Goal: Entertainment & Leisure: Consume media (video, audio)

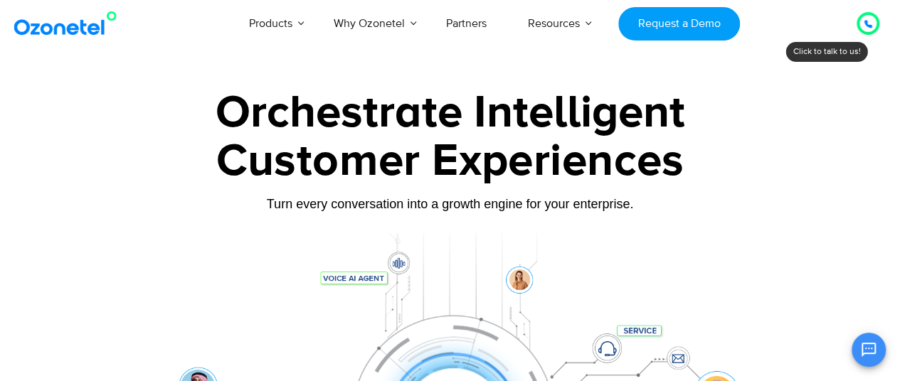
click at [864, 18] on div at bounding box center [868, 23] width 9 height 17
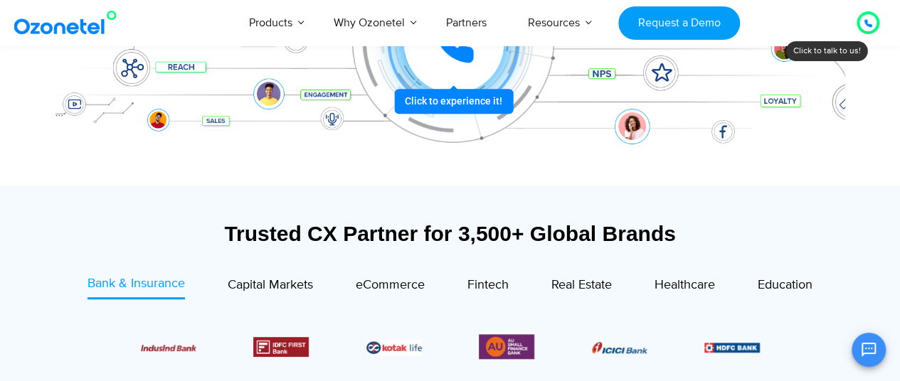
scroll to position [314, 0]
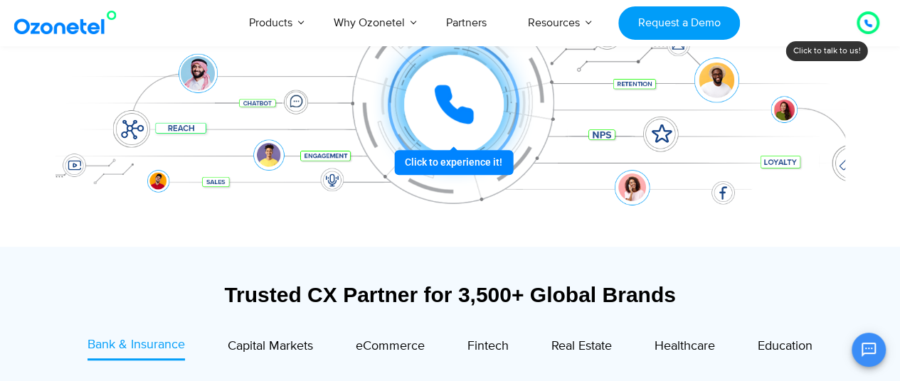
click at [441, 105] on div "Click to experience it! Call in progress... 1 2 3 4 5 6 7 8 9 # 0" at bounding box center [454, 105] width 783 height 0
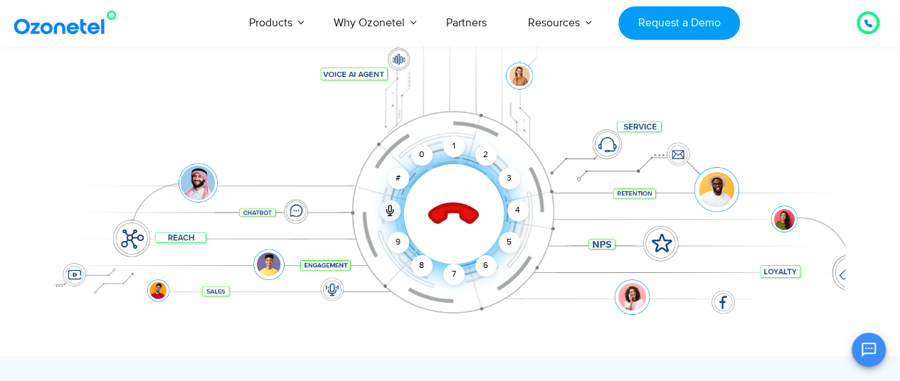
scroll to position [208, 0]
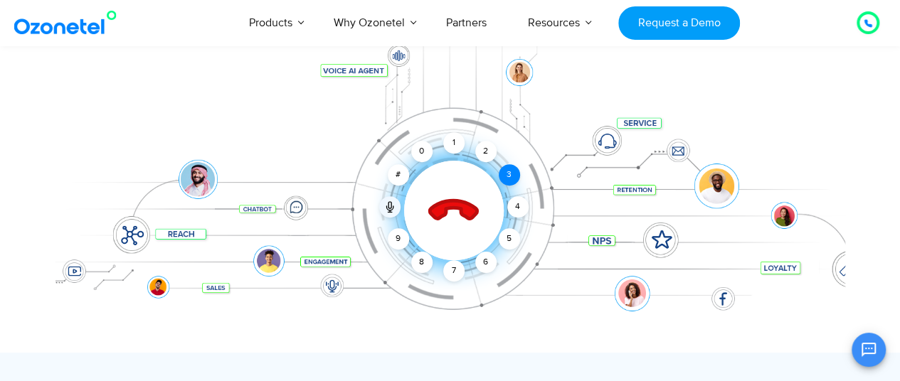
click at [506, 177] on div "3" at bounding box center [508, 174] width 21 height 21
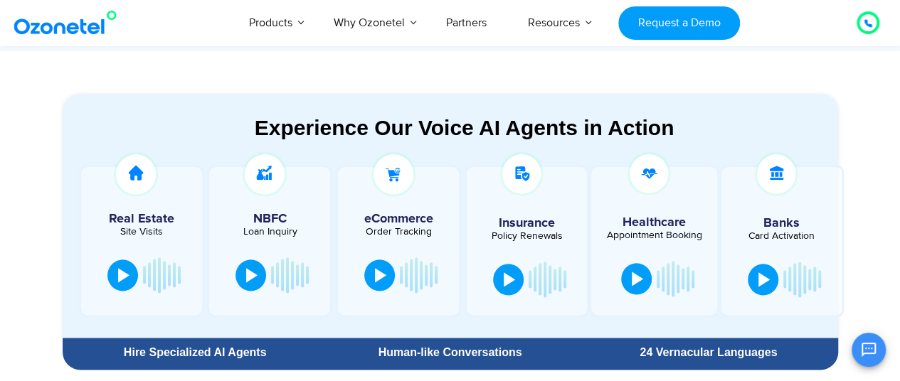
scroll to position [736, 0]
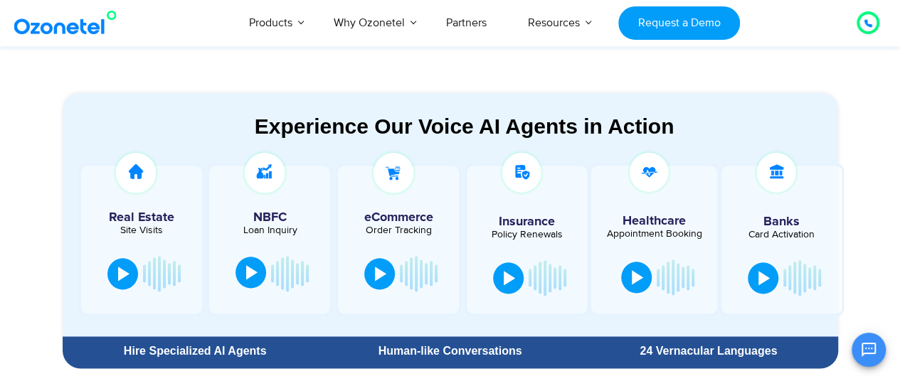
click at [260, 274] on button at bounding box center [251, 272] width 31 height 31
click at [123, 275] on div at bounding box center [123, 272] width 11 height 14
click at [118, 278] on div at bounding box center [123, 272] width 11 height 14
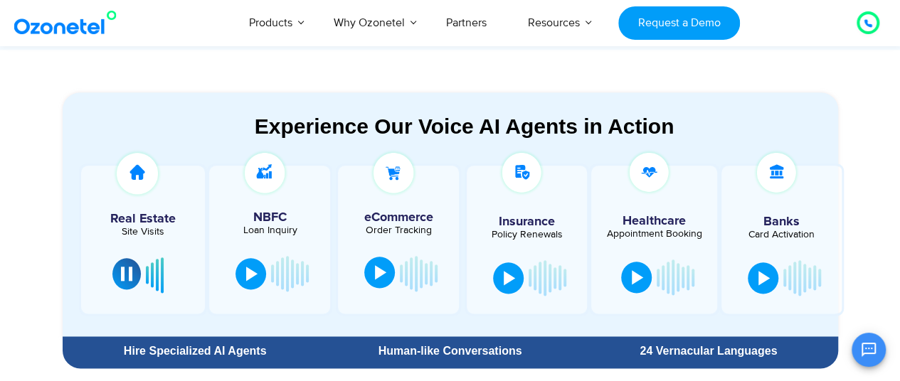
click at [377, 275] on div at bounding box center [380, 272] width 11 height 14
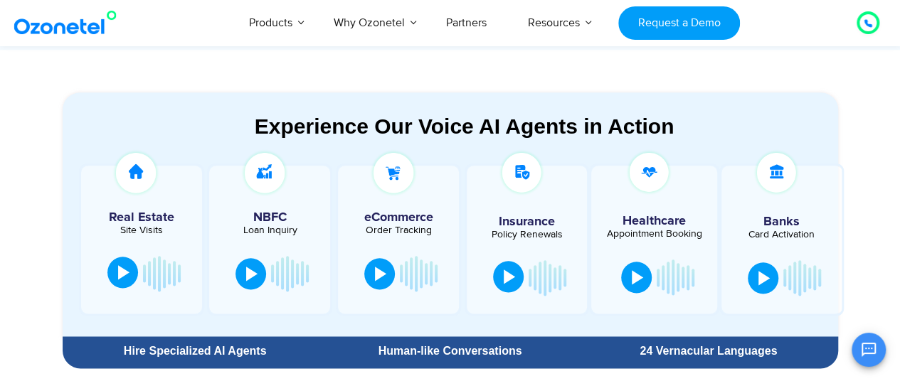
click at [505, 270] on button at bounding box center [508, 276] width 31 height 31
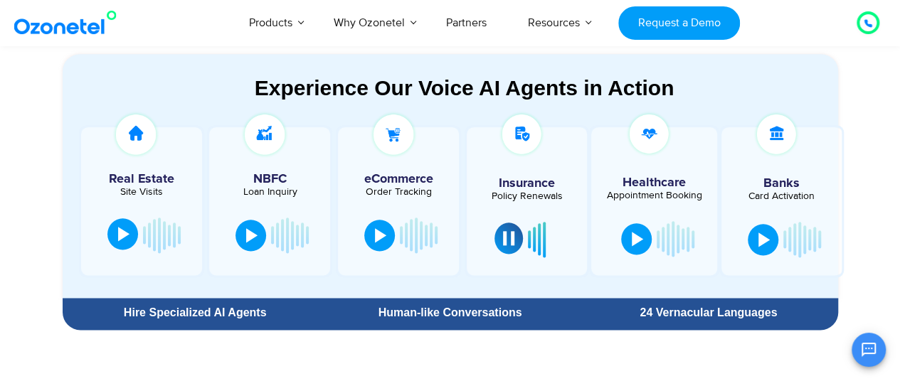
scroll to position [803, 0]
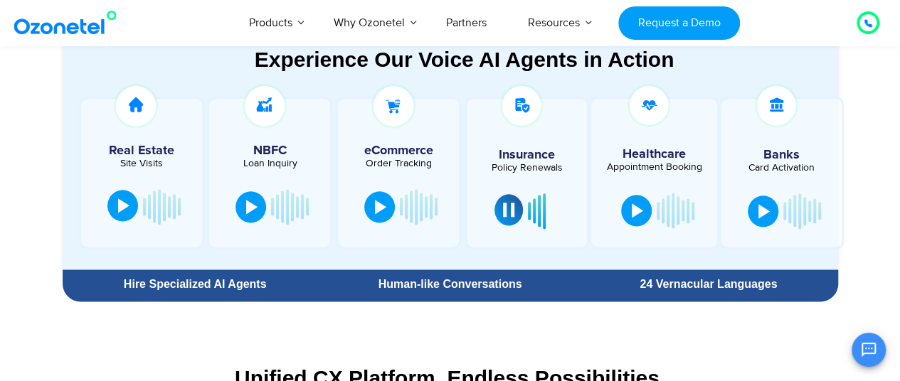
click at [648, 288] on div "24 Vernacular Languages" at bounding box center [708, 284] width 244 height 11
click at [525, 105] on img at bounding box center [522, 106] width 48 height 48
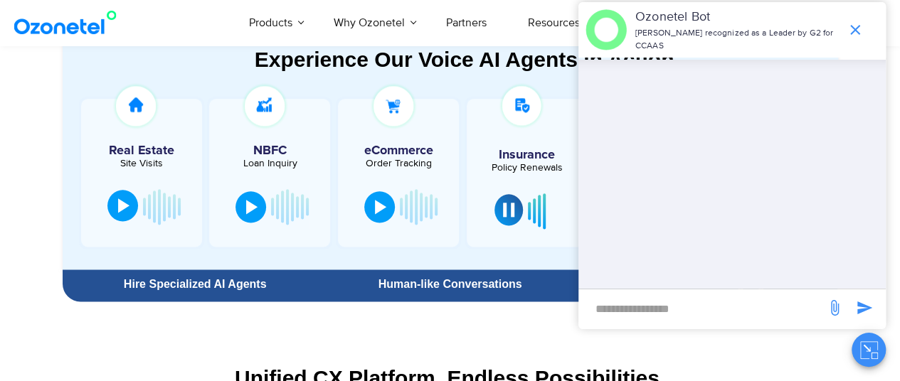
click at [724, 32] on p "[PERSON_NAME] recognized as a Leader by G2 for CCAAS" at bounding box center [738, 40] width 204 height 26
click at [853, 28] on icon "end chat or minimize" at bounding box center [855, 29] width 17 height 17
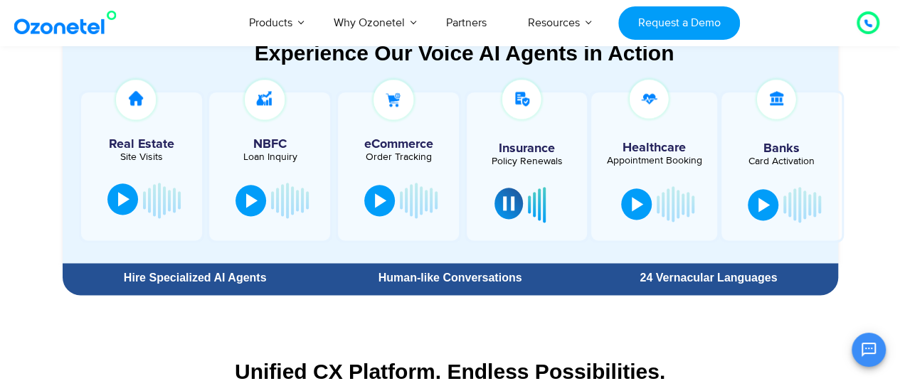
scroll to position [810, 0]
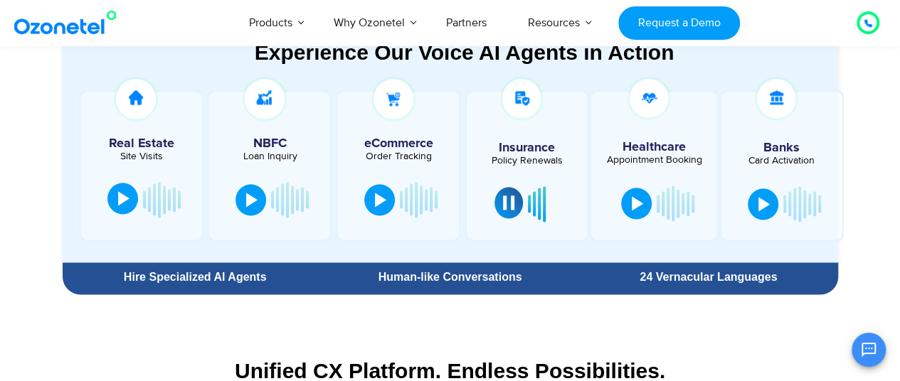
click at [433, 268] on div "Human-like Conversations" at bounding box center [450, 278] width 258 height 26
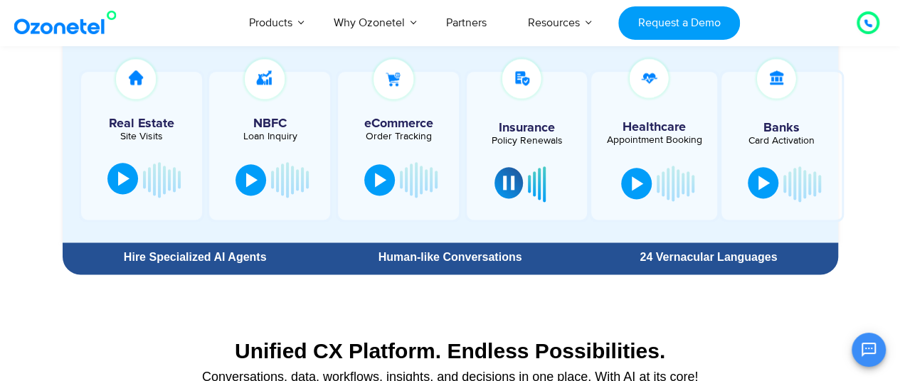
scroll to position [834, 0]
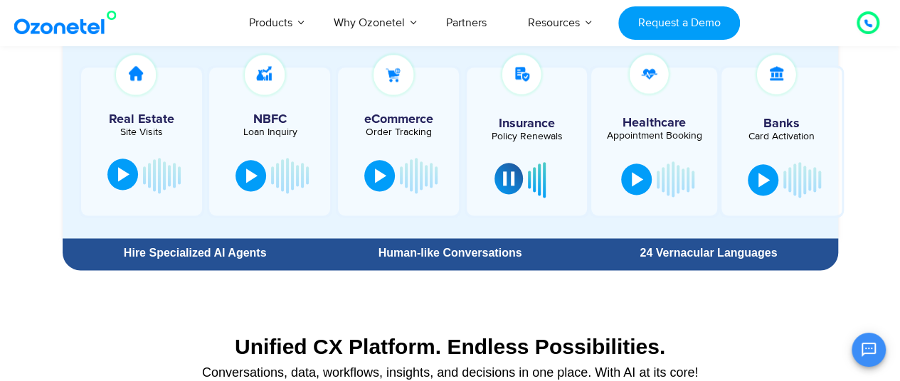
click at [860, 26] on div at bounding box center [868, 22] width 17 height 17
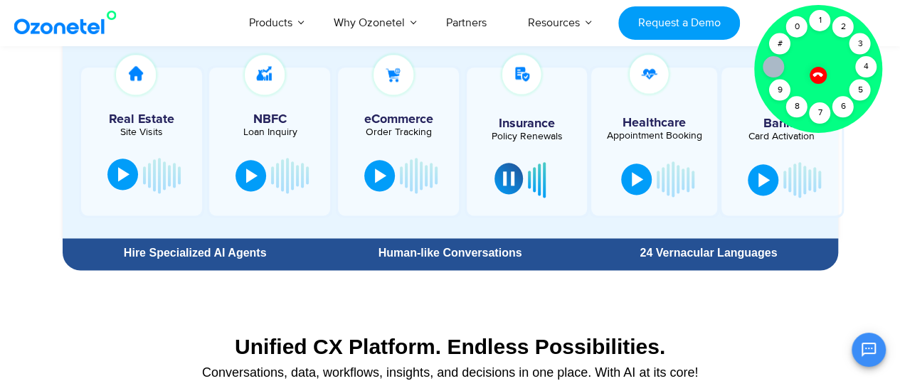
click at [818, 72] on icon at bounding box center [818, 74] width 12 height 12
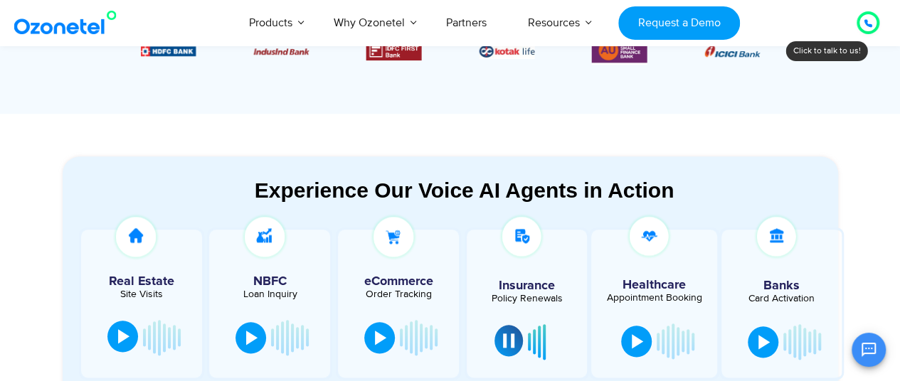
scroll to position [671, 0]
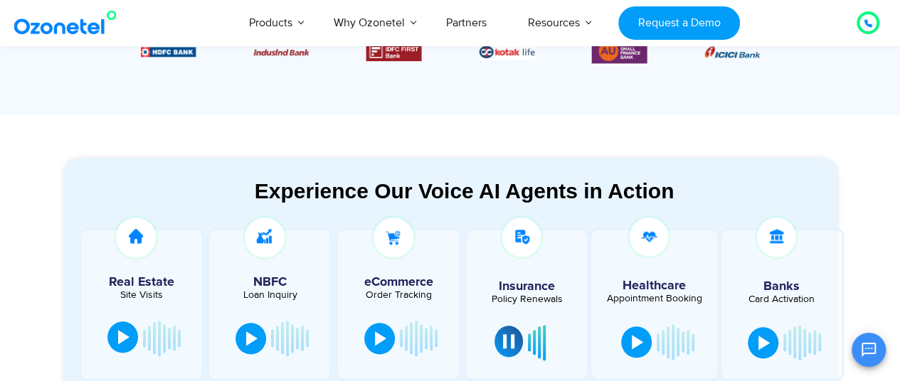
click at [433, 188] on div "Experience Our Voice AI Agents in Action" at bounding box center [465, 191] width 776 height 25
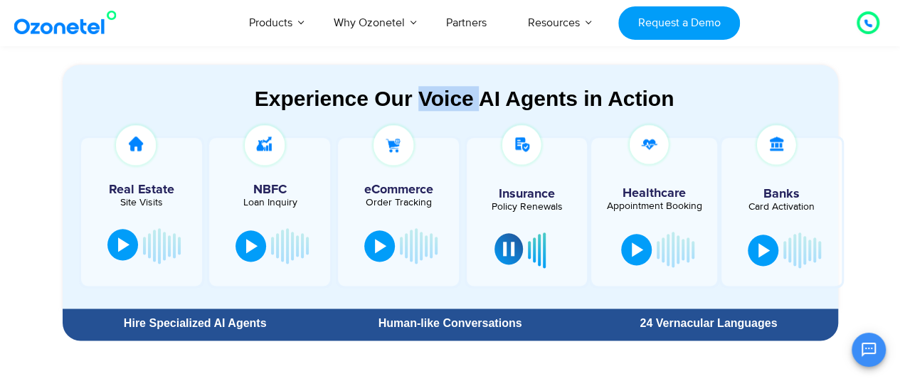
scroll to position [766, 0]
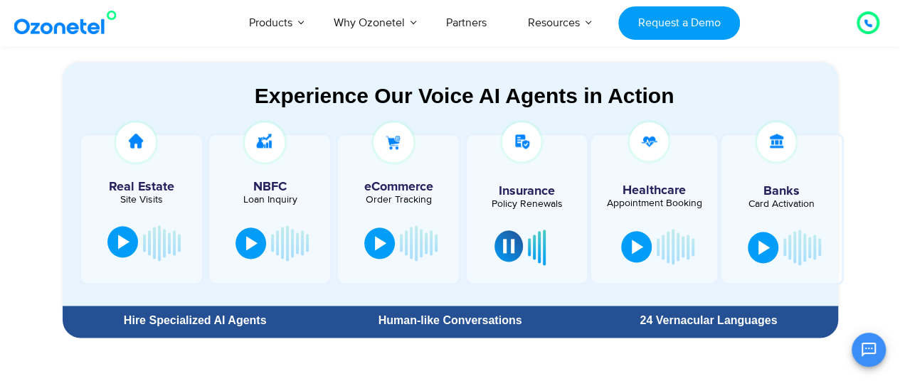
click at [676, 330] on div "OK Ozonetel Bot Ozonetel recognized as a Leader by G2 for CCAAS Chat Disconnect…" at bounding box center [732, 349] width 307 height 38
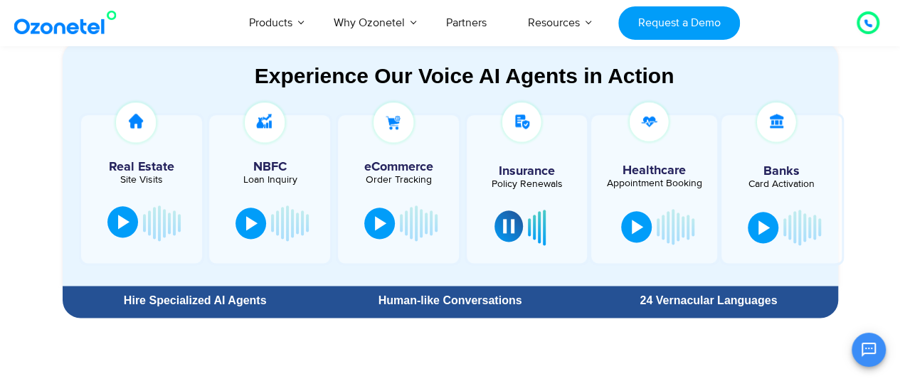
scroll to position [788, 0]
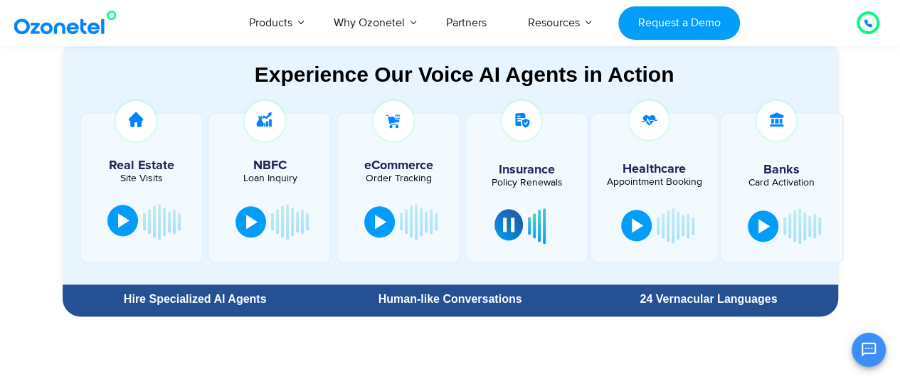
click at [678, 301] on div "24 Vernacular Languages" at bounding box center [708, 299] width 244 height 11
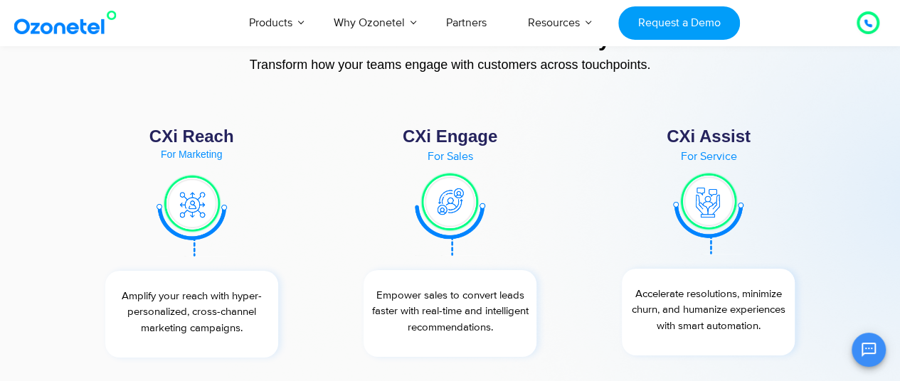
scroll to position [5071, 0]
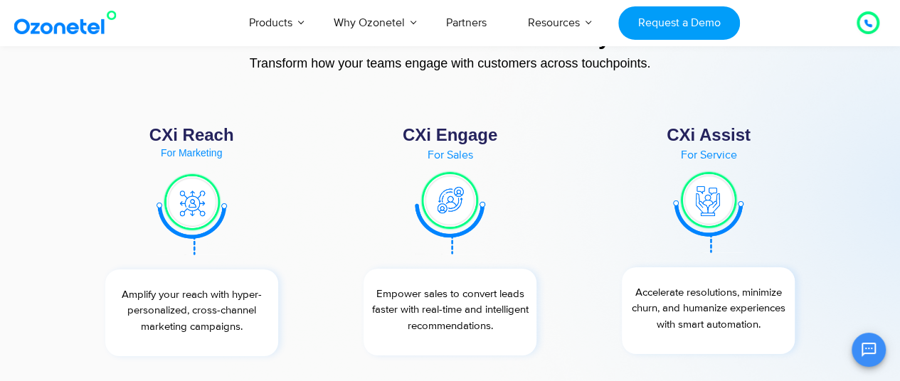
click at [453, 209] on img at bounding box center [450, 212] width 70 height 84
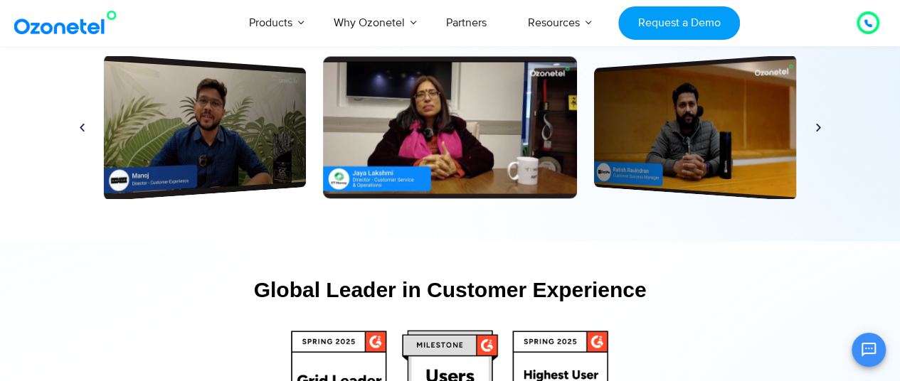
scroll to position [6718, 0]
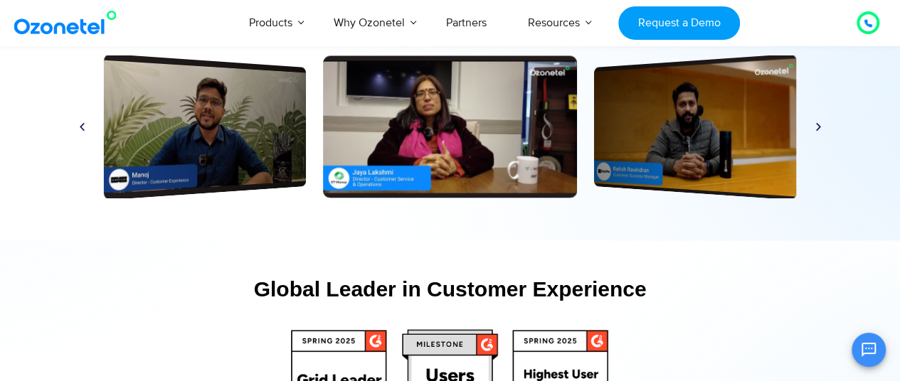
click at [374, 176] on div "Play" at bounding box center [450, 127] width 254 height 142
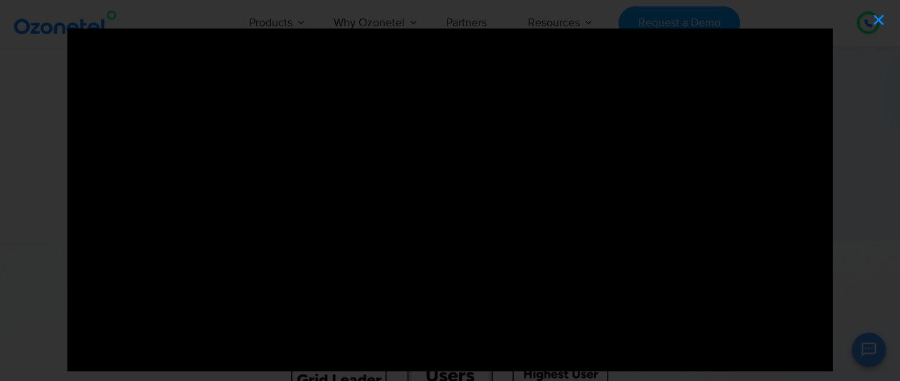
click at [882, 23] on icon "Close (Esc)" at bounding box center [879, 20] width 14 height 14
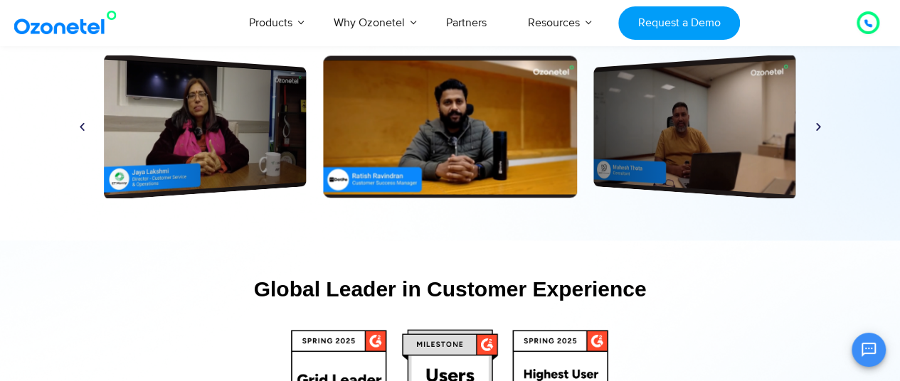
click at [816, 127] on icon "Next slide" at bounding box center [818, 126] width 11 height 11
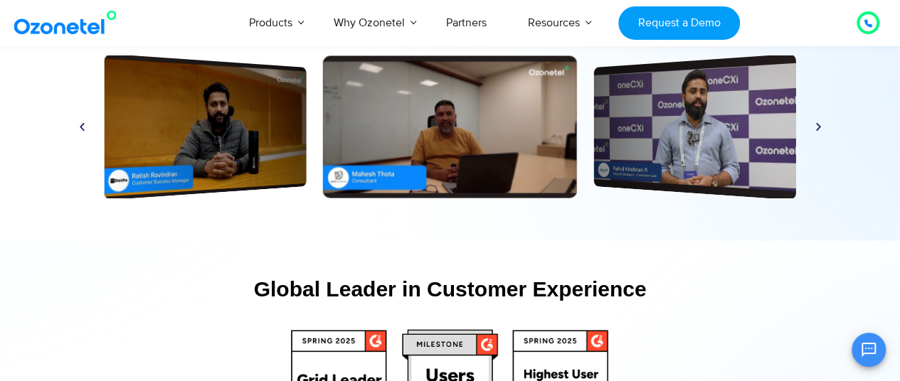
click at [721, 133] on div "Play" at bounding box center [695, 126] width 202 height 147
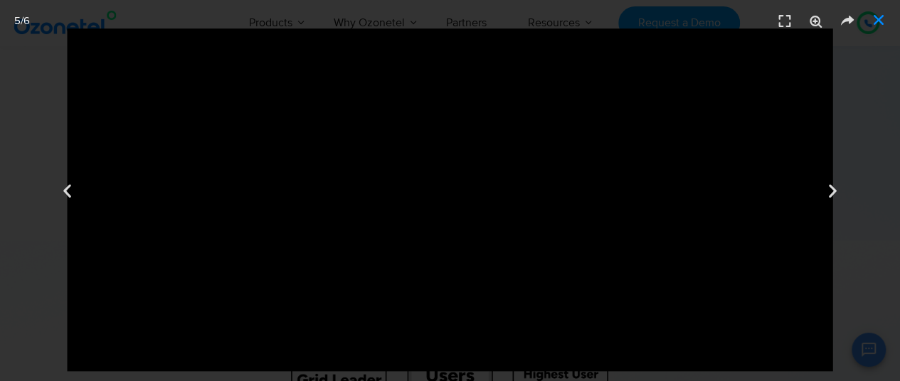
click at [880, 16] on icon "Close (Esc)" at bounding box center [879, 20] width 14 height 14
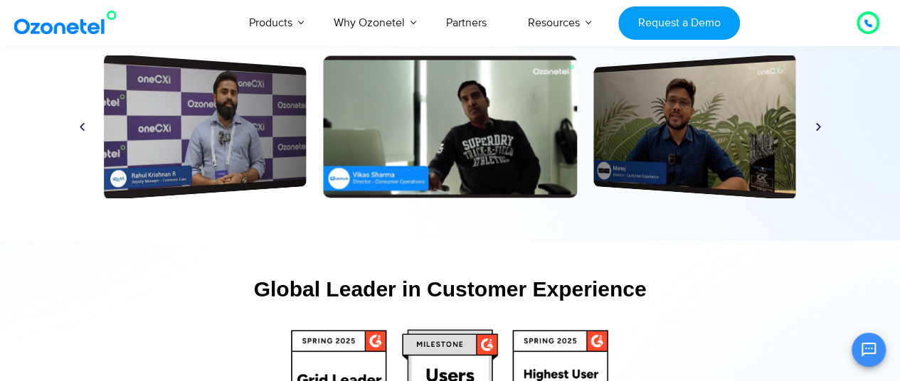
click at [818, 130] on icon "Next slide" at bounding box center [818, 126] width 11 height 11
